Goal: Information Seeking & Learning: Learn about a topic

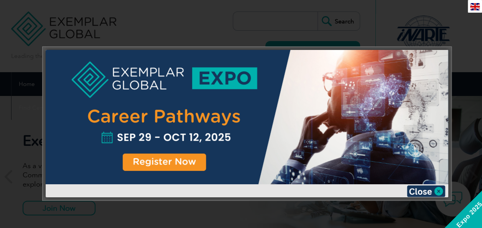
click at [22, 154] on div at bounding box center [241, 114] width 482 height 228
click at [23, 154] on div "Exemplar Global Community As a valued member of Exemplar Global, we invite you …" at bounding box center [167, 176] width 288 height 89
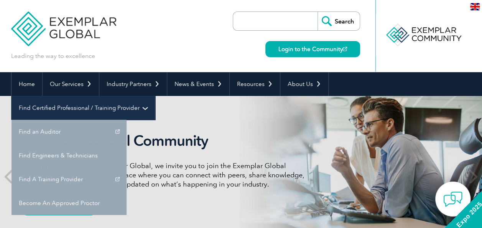
click at [155, 96] on link "Find Certified Professional / Training Provider" at bounding box center [83, 108] width 143 height 24
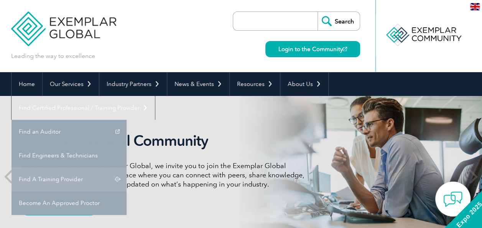
click at [127, 167] on link "Find A Training Provider" at bounding box center [69, 179] width 115 height 24
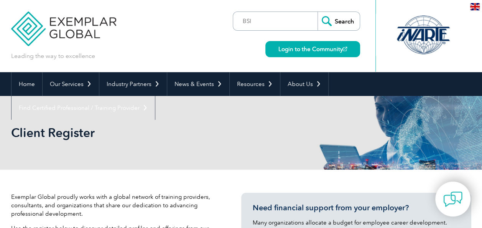
type input "BSI"
click at [317, 12] on input "Search" at bounding box center [338, 21] width 42 height 18
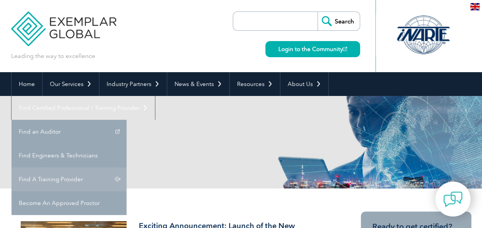
click at [127, 167] on link "Find A Training Provider" at bounding box center [69, 179] width 115 height 24
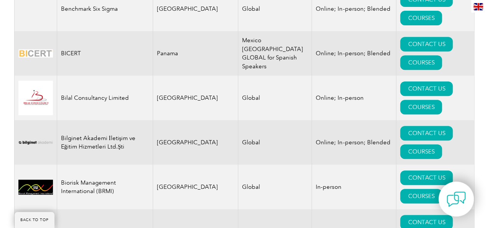
scroll to position [1625, 0]
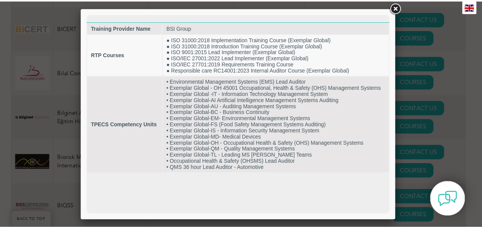
scroll to position [0, 0]
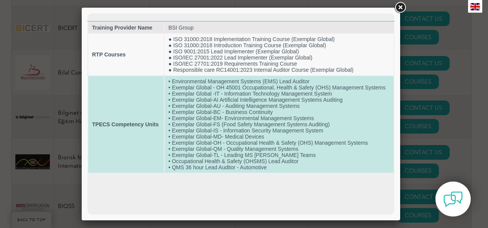
click at [298, 105] on td "• Environmental Management Systems (EMS) Lead Auditor • Exemplar Global - OH 45…" at bounding box center [278, 124] width 229 height 97
drag, startPoint x: 298, startPoint y: 105, endPoint x: 176, endPoint y: 109, distance: 122.4
click at [176, 109] on td "• Environmental Management Systems (EMS) Lead Auditor • Exemplar Global - OH 45…" at bounding box center [278, 124] width 229 height 97
drag, startPoint x: 283, startPoint y: 154, endPoint x: 185, endPoint y: 157, distance: 98.2
click at [185, 157] on td "• Environmental Management Systems (EMS) Lead Auditor • Exemplar Global - OH 45…" at bounding box center [278, 124] width 229 height 97
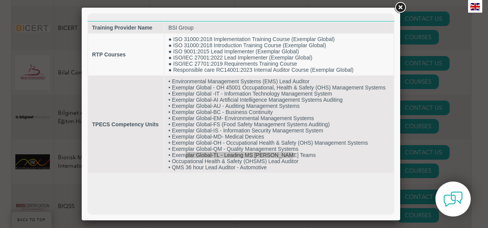
click at [402, 5] on link at bounding box center [400, 8] width 14 height 14
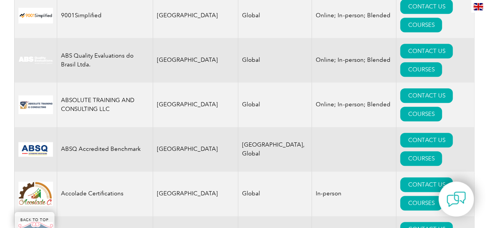
scroll to position [348, 0]
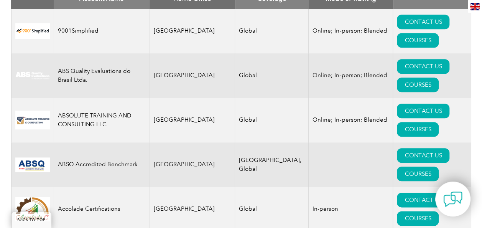
click at [26, 71] on img at bounding box center [32, 75] width 35 height 8
click at [434, 77] on link "COURSES" at bounding box center [418, 84] width 42 height 15
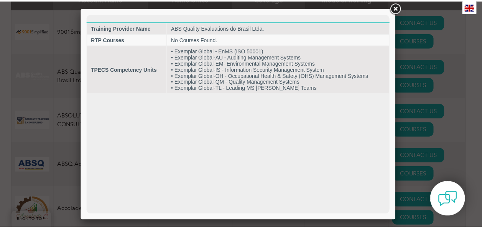
scroll to position [0, 0]
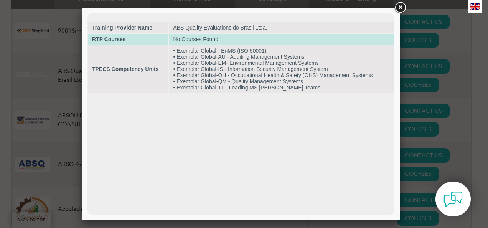
click at [219, 39] on td "No Courses Found." at bounding box center [281, 39] width 224 height 11
drag, startPoint x: 219, startPoint y: 39, endPoint x: 170, endPoint y: 40, distance: 49.5
click at [170, 40] on td "No Courses Found." at bounding box center [281, 39] width 224 height 11
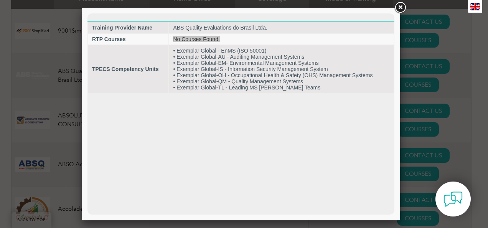
click at [401, 10] on link at bounding box center [400, 8] width 14 height 14
